Goal: Find specific page/section: Find specific page/section

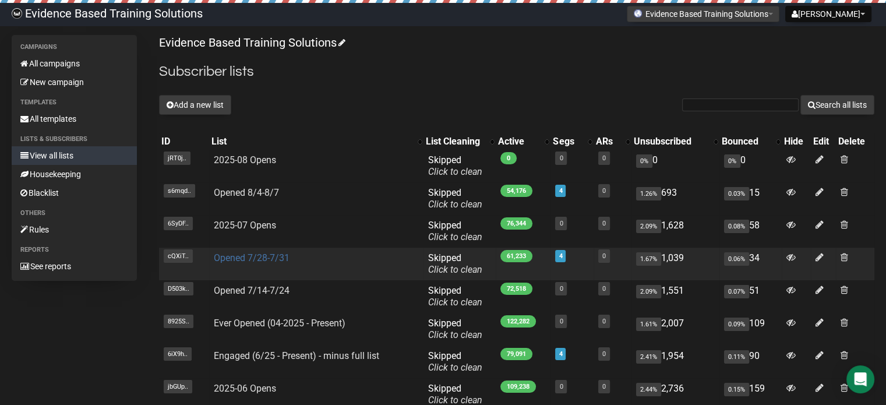
click at [270, 257] on link "Opened 7/28-7/31" at bounding box center [252, 257] width 76 height 11
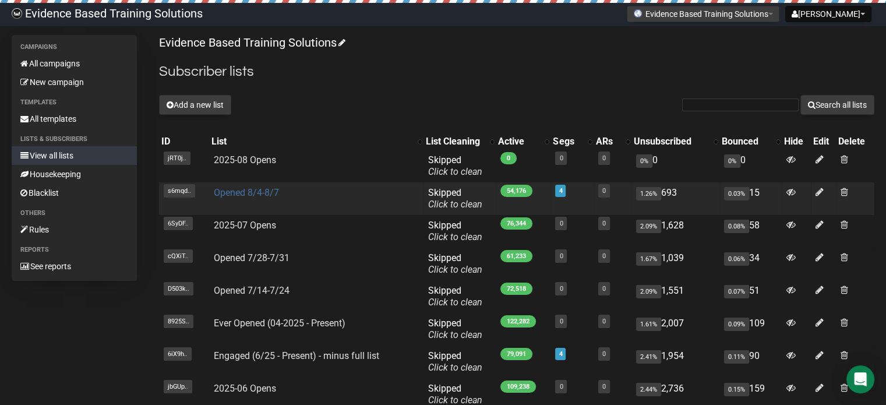
click at [255, 193] on link "Opened 8/4-8/7" at bounding box center [246, 192] width 65 height 11
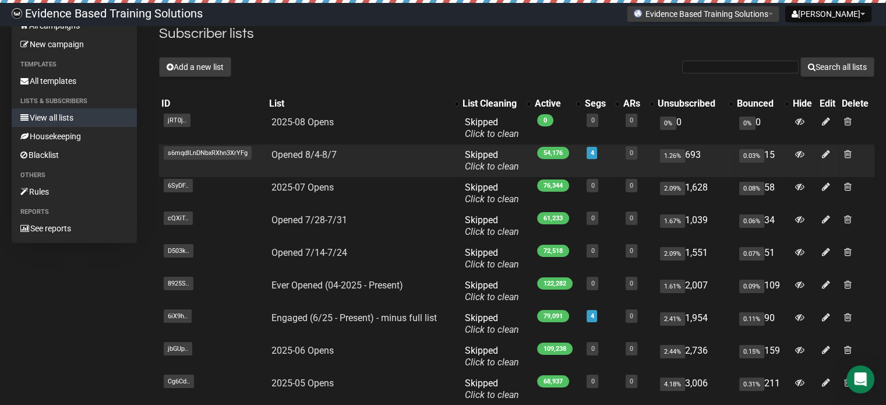
scroll to position [58, 0]
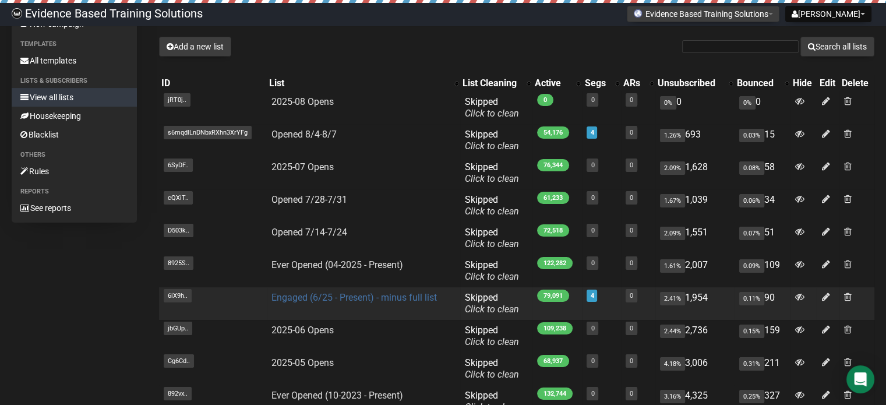
click at [324, 296] on link "Engaged (6/25 - Present) - minus full list" at bounding box center [353, 297] width 165 height 11
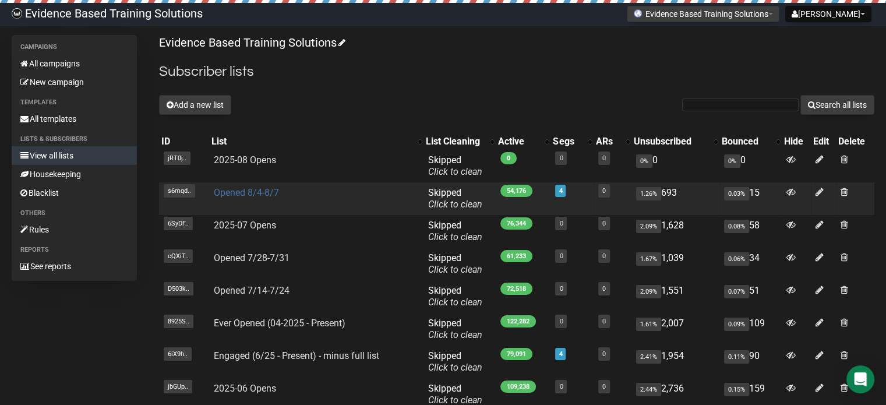
click at [239, 193] on link "Opened 8/4-8/7" at bounding box center [246, 192] width 65 height 11
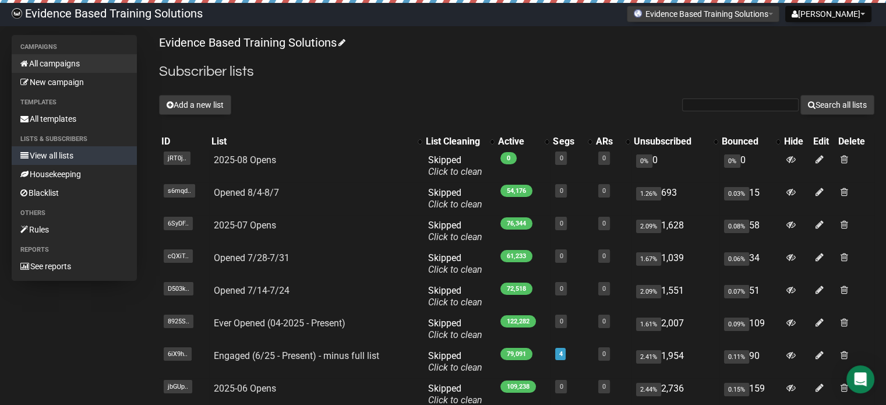
click at [64, 65] on link "All campaigns" at bounding box center [74, 63] width 125 height 19
